Goal: Find specific page/section

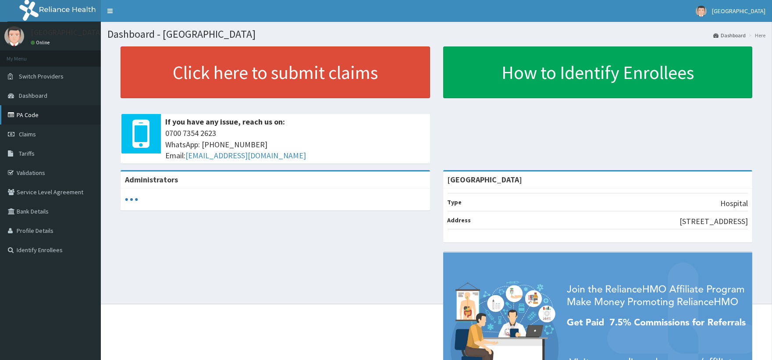
click at [38, 114] on link "PA Code" at bounding box center [50, 114] width 101 height 19
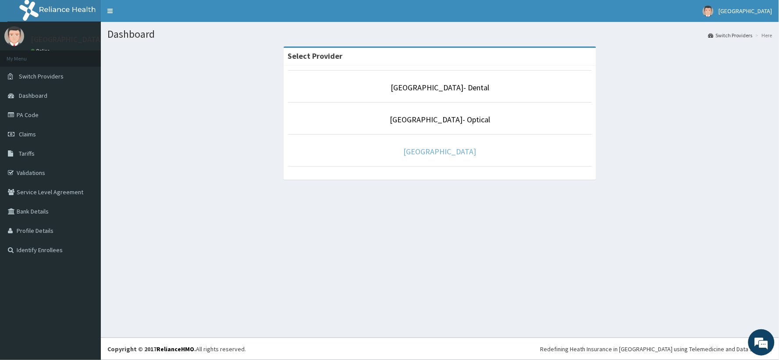
click at [413, 155] on link "[GEOGRAPHIC_DATA]" at bounding box center [440, 151] width 73 height 10
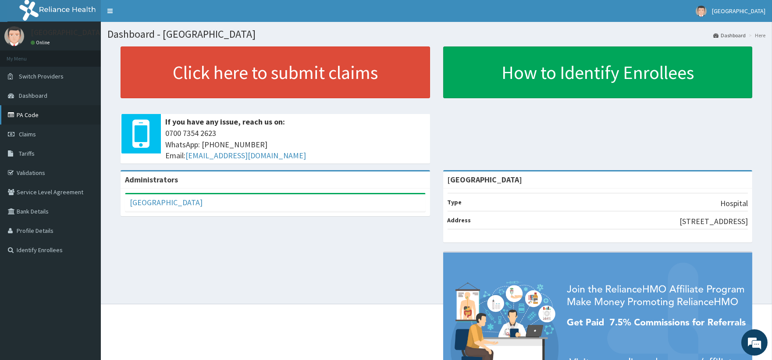
click at [44, 111] on link "PA Code" at bounding box center [50, 114] width 101 height 19
